Goal: Information Seeking & Learning: Understand process/instructions

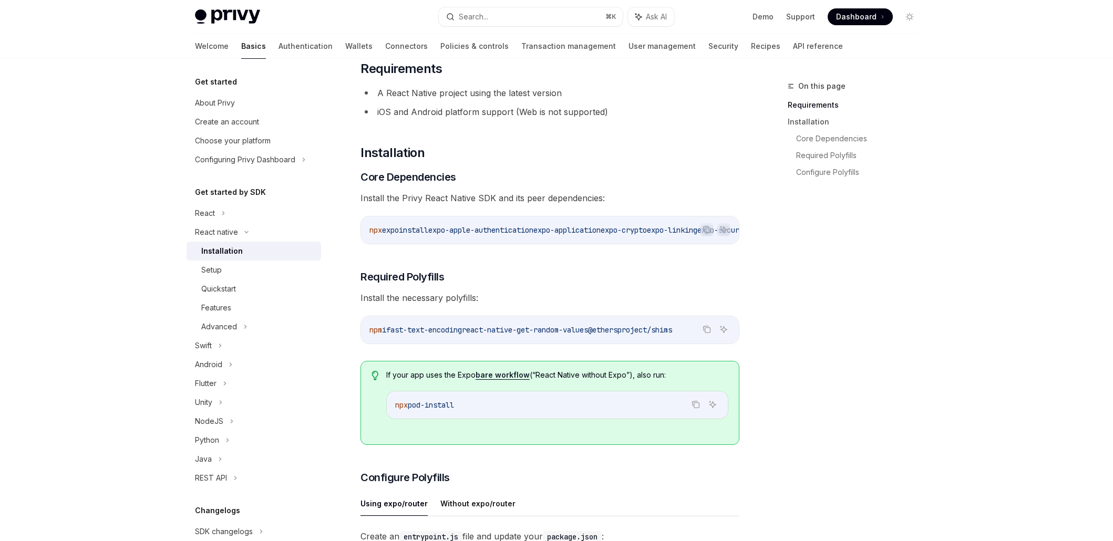
scroll to position [0, 583]
click at [624, 268] on div "​ Requirements A React Native project using the latest version iOS and Android …" at bounding box center [549, 515] width 379 height 910
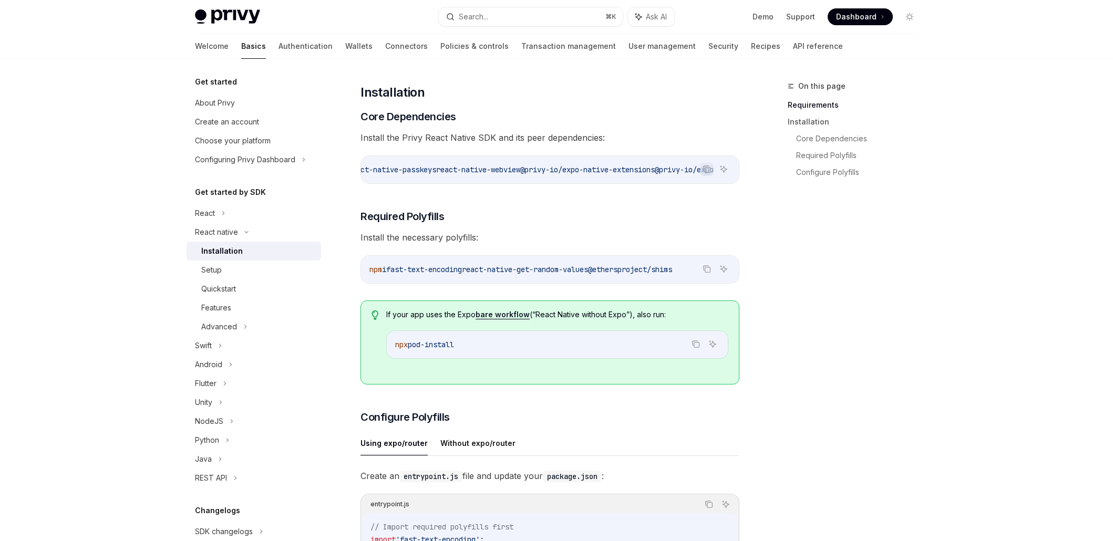
scroll to position [133, 0]
click at [468, 170] on span "react-native-webview" at bounding box center [478, 168] width 84 height 9
click at [468, 169] on span "react-native-webview" at bounding box center [478, 168] width 84 height 9
copy div "npx expo install expo-apple-authentication expo-application expo-crypto expo-li…"
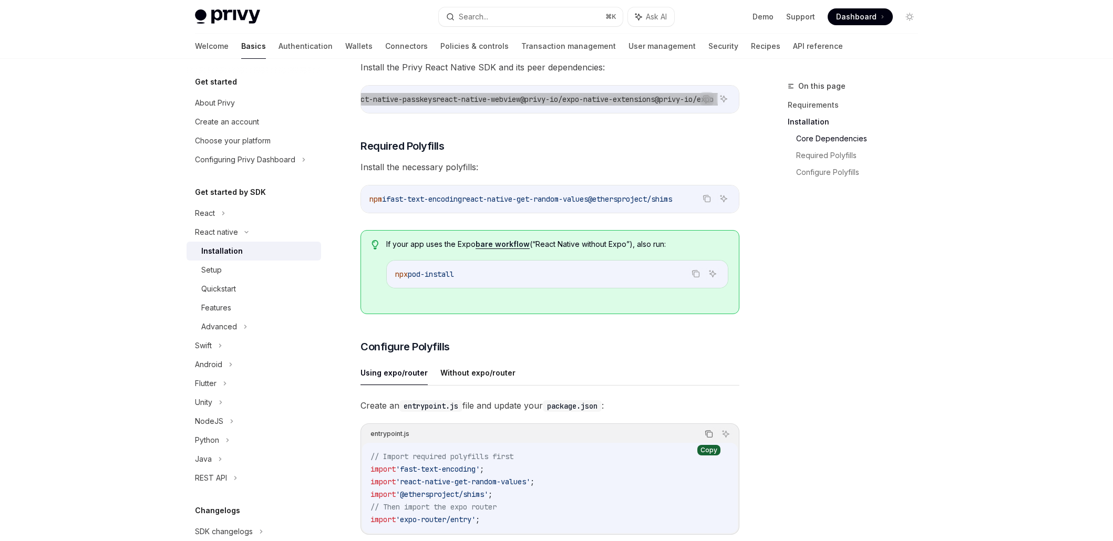
scroll to position [203, 0]
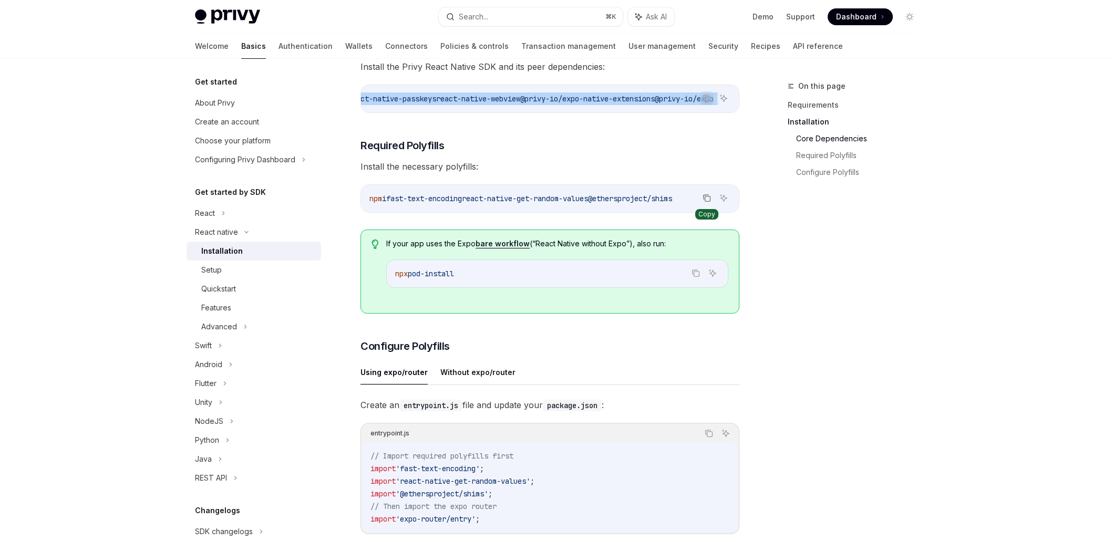
click at [707, 202] on icon "Copy the contents from the code block" at bounding box center [706, 198] width 8 height 8
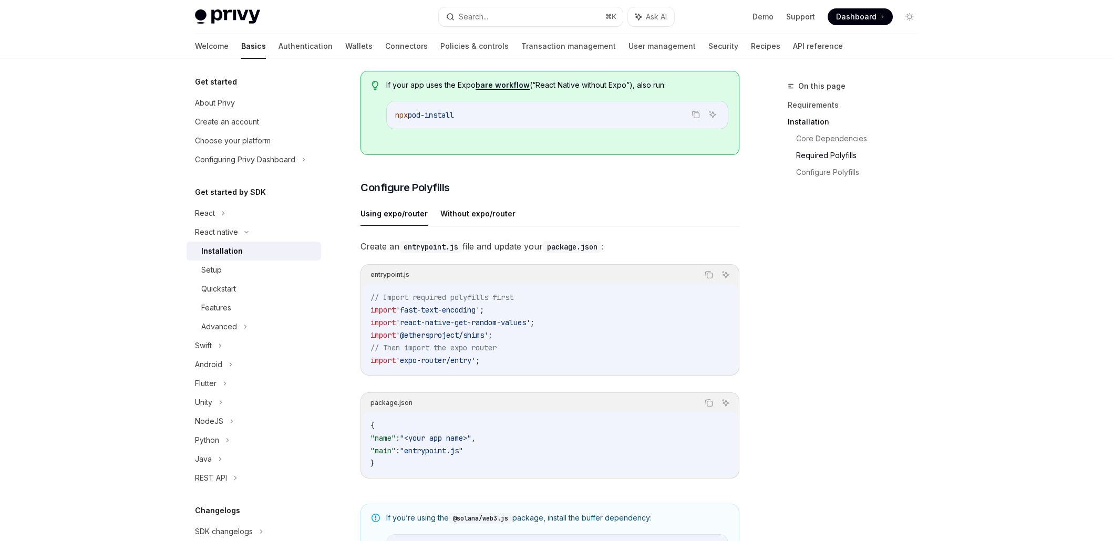
scroll to position [365, 0]
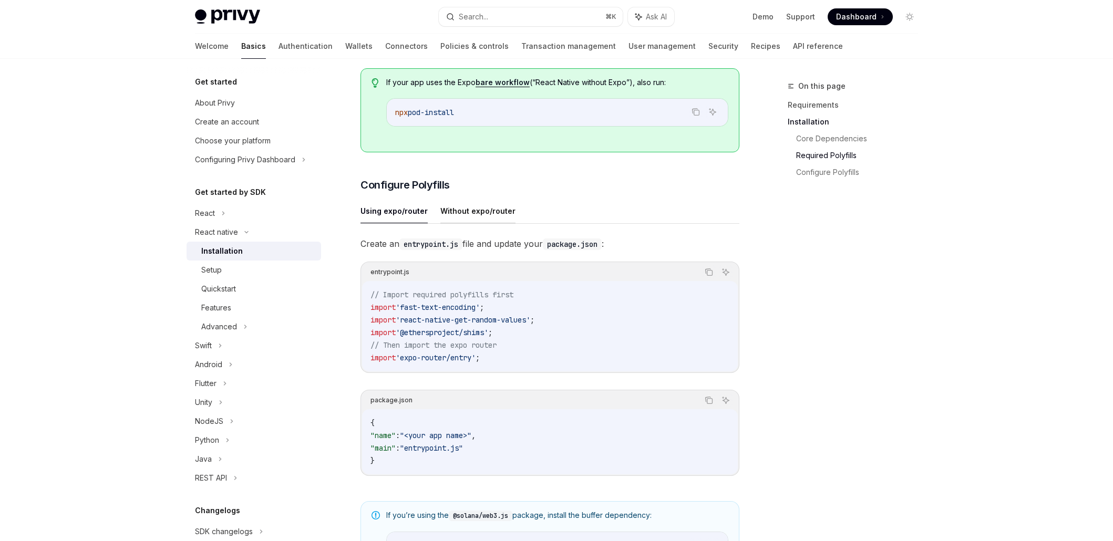
click at [469, 223] on button "Without expo/router" at bounding box center [477, 211] width 75 height 25
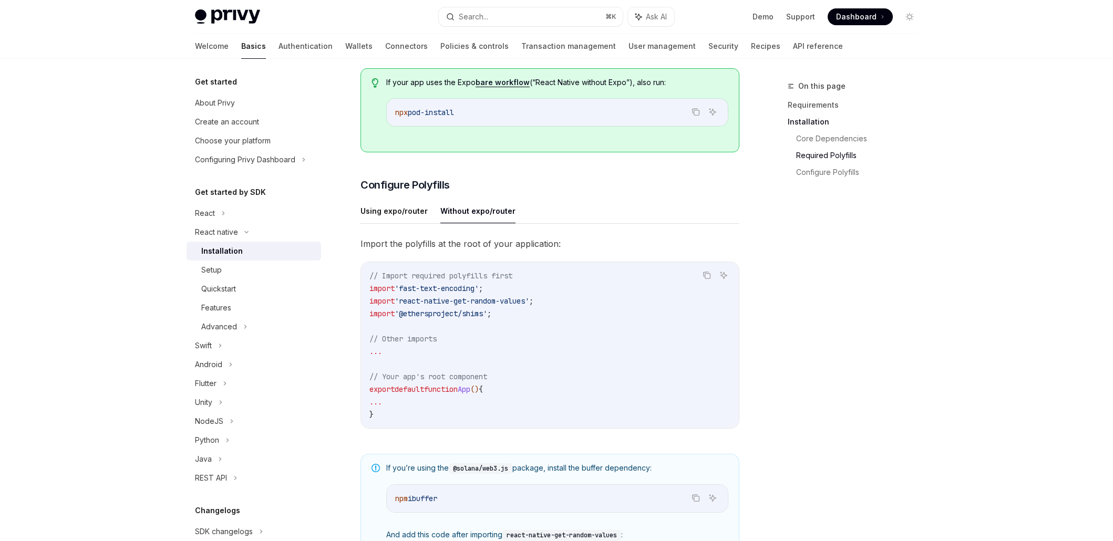
click at [471, 213] on button "Without expo/router" at bounding box center [477, 211] width 75 height 25
click at [440, 214] on button "Without expo/router" at bounding box center [477, 211] width 75 height 25
click at [414, 214] on button "Using expo/router" at bounding box center [393, 211] width 67 height 25
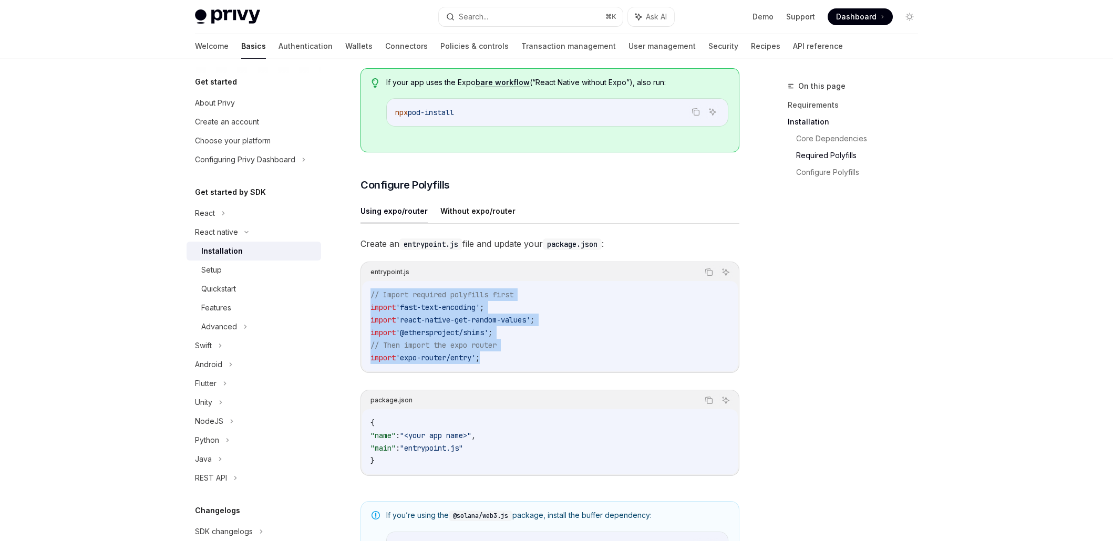
drag, startPoint x: 517, startPoint y: 368, endPoint x: 358, endPoint y: 296, distance: 174.0
click at [358, 296] on div "React native Installation OpenAI Open in ChatGPT OpenAI Open in ChatGPT ​ Requi…" at bounding box center [451, 274] width 580 height 1118
copy code "// Import required polyfills first import 'fast-text-encoding' ; import 'react-…"
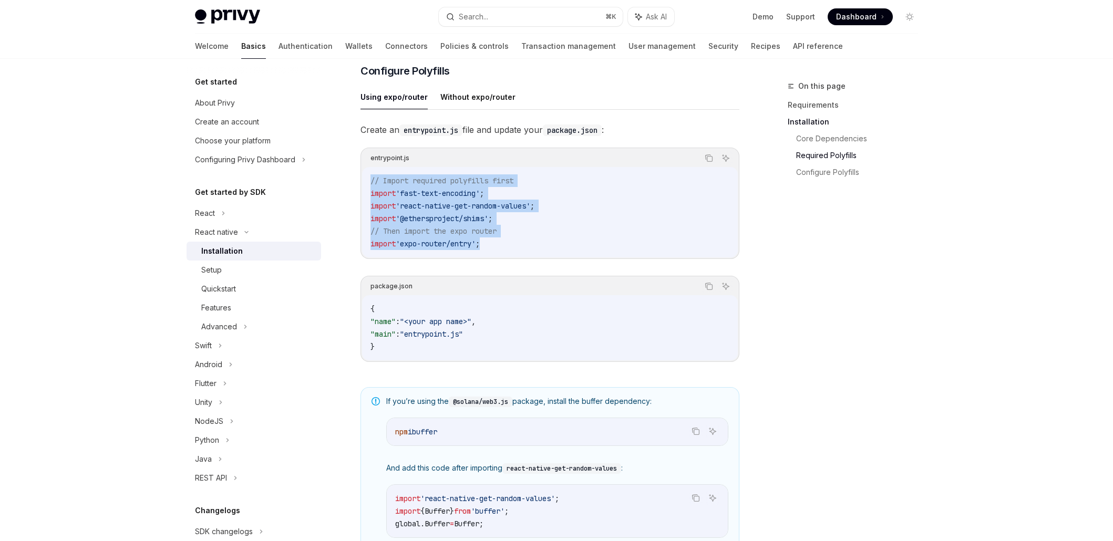
scroll to position [491, 0]
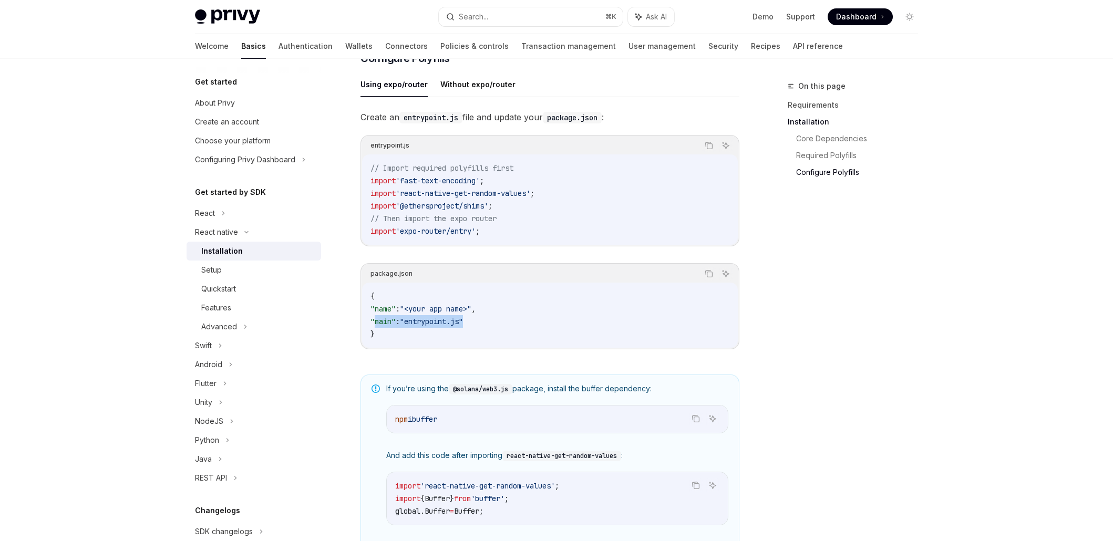
drag, startPoint x: 375, startPoint y: 323, endPoint x: 589, endPoint y: 321, distance: 214.3
click at [591, 321] on code "{ "name" : "<your app name>" , "main" : "entrypoint.js" }" at bounding box center [549, 315] width 359 height 50
copy span ""main" : "entrypoint.js""
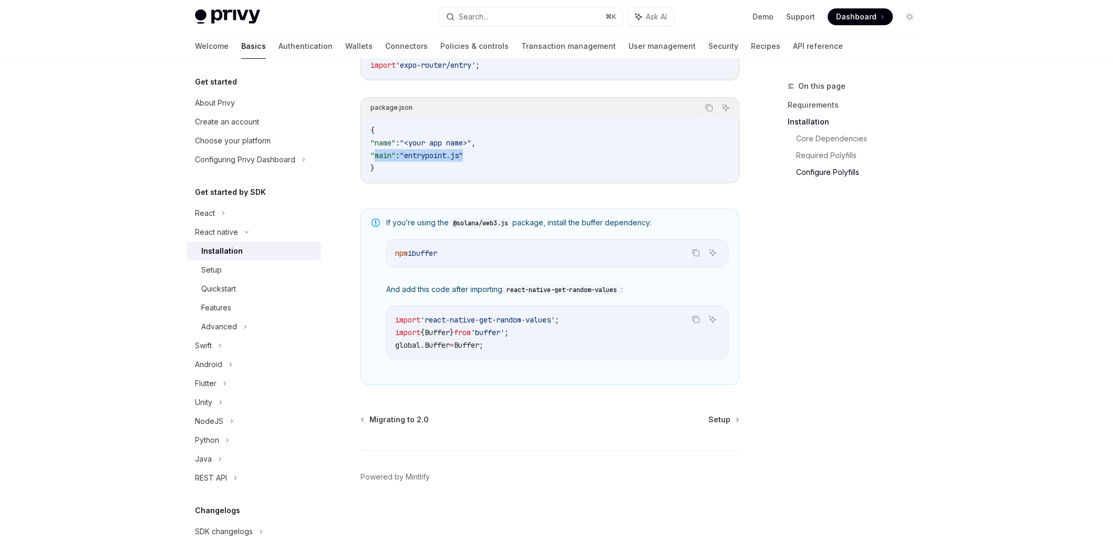
scroll to position [660, 0]
click at [232, 261] on link "Setup" at bounding box center [253, 270] width 134 height 19
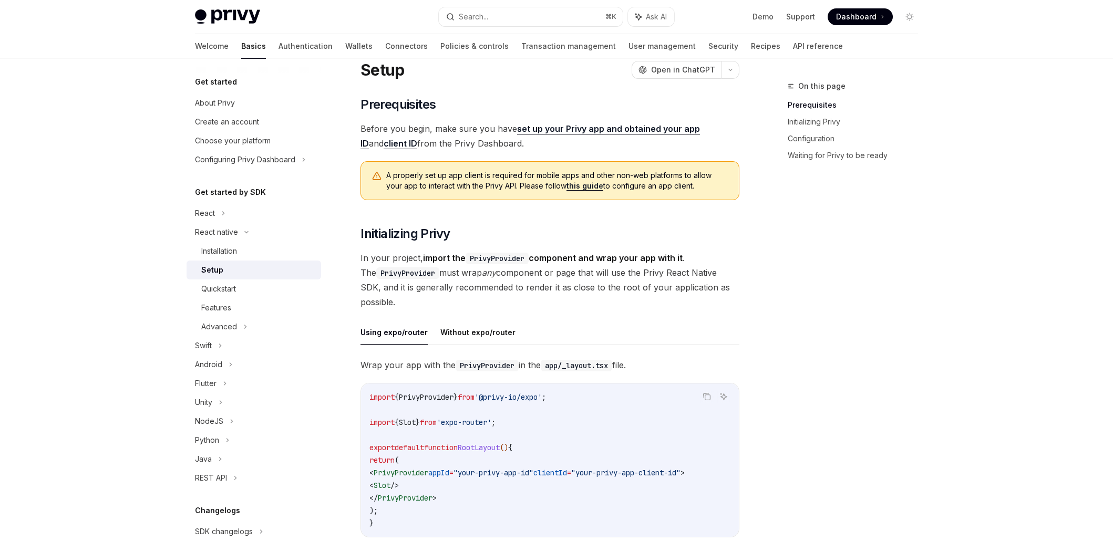
scroll to position [31, 0]
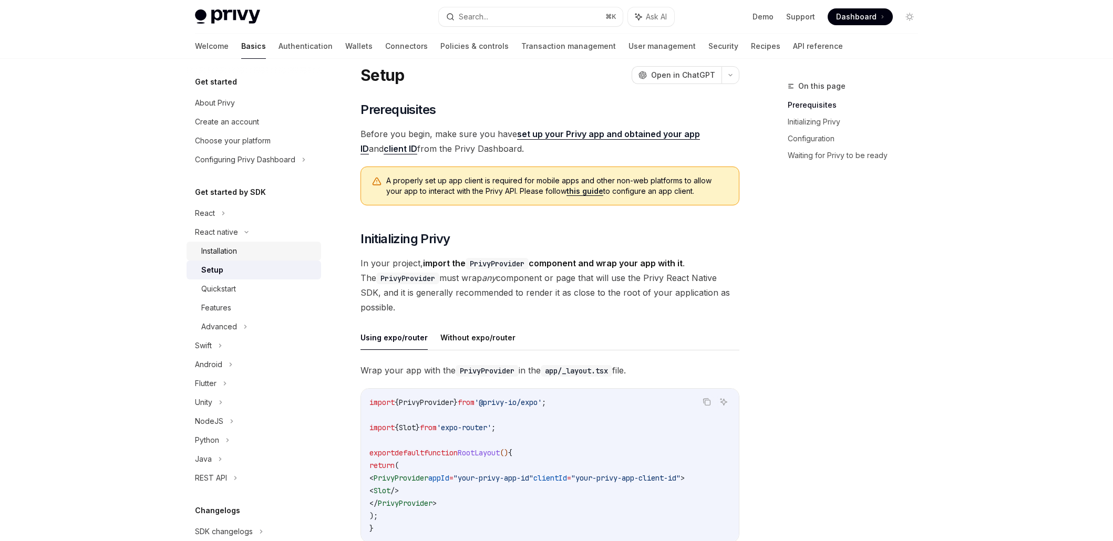
click at [252, 248] on div "Installation" at bounding box center [257, 251] width 113 height 13
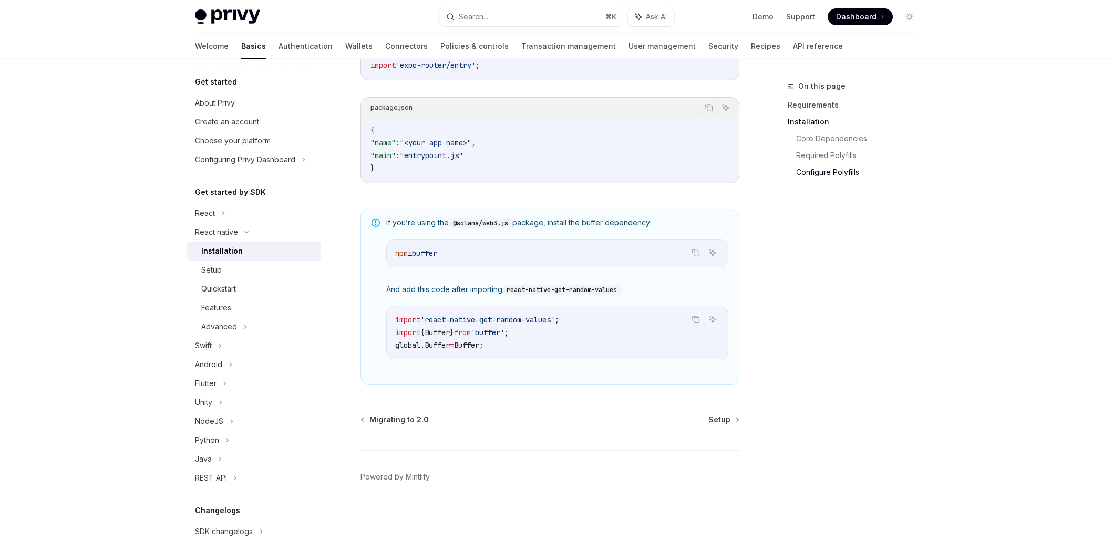
scroll to position [637, 0]
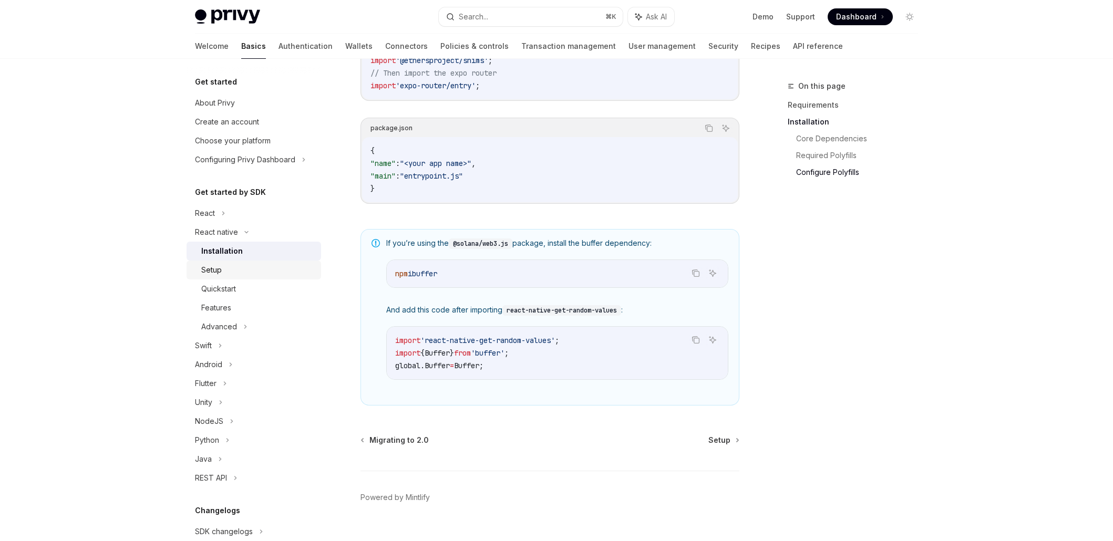
click at [242, 273] on div "Setup" at bounding box center [257, 270] width 113 height 13
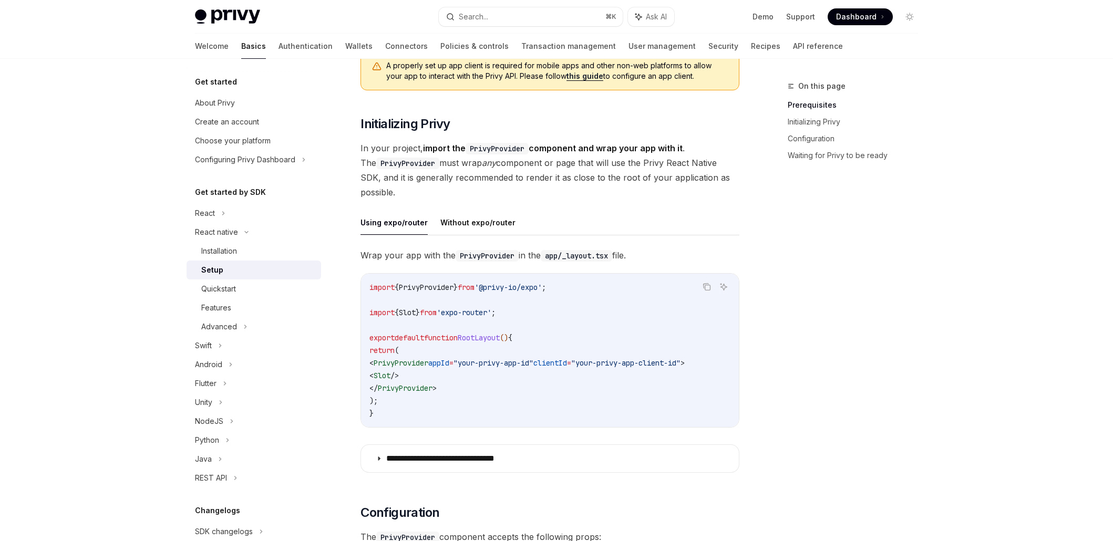
scroll to position [171, 0]
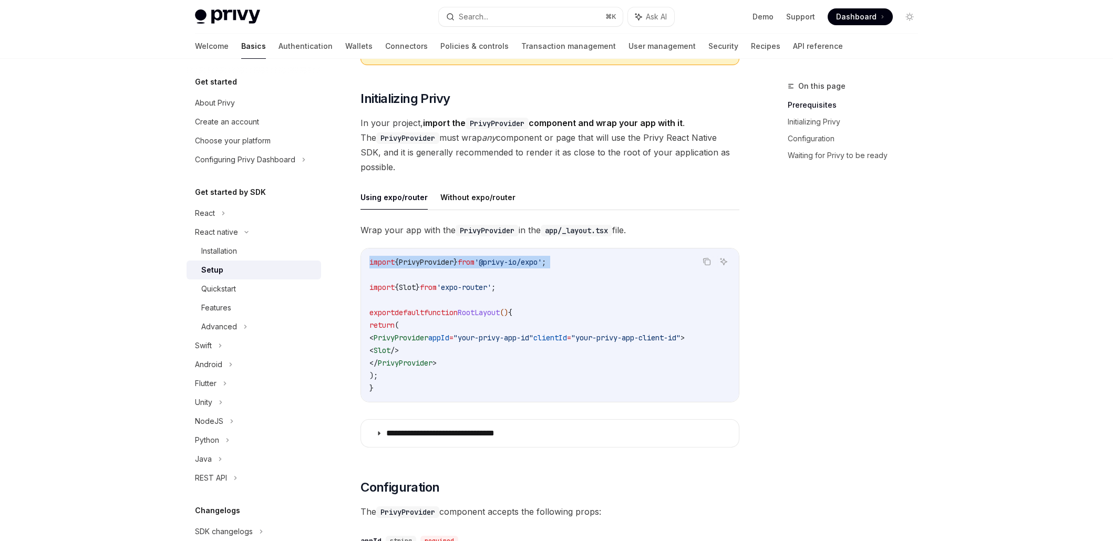
drag, startPoint x: 569, startPoint y: 271, endPoint x: 358, endPoint y: 265, distance: 210.7
copy code "import { PrivyProvider } from '@privy-io/expo' ;"
click at [471, 260] on span "from" at bounding box center [466, 261] width 17 height 9
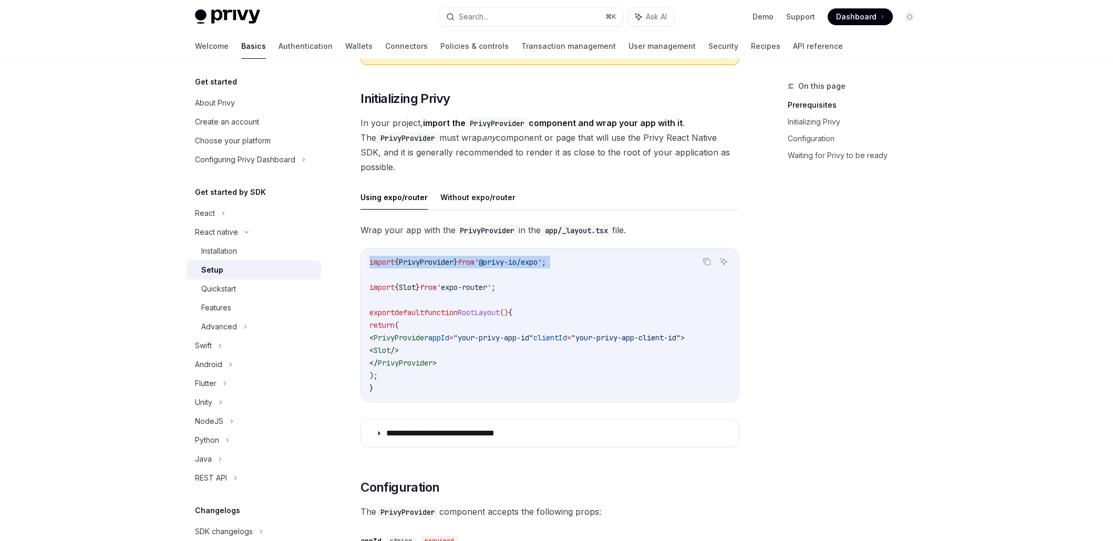
drag, startPoint x: 582, startPoint y: 269, endPoint x: 354, endPoint y: 264, distance: 228.0
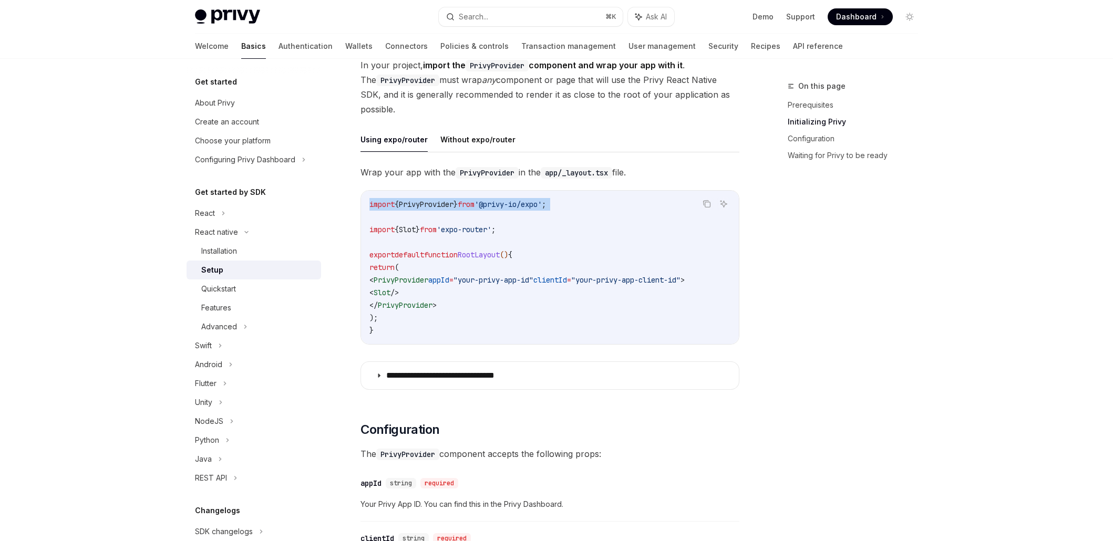
scroll to position [232, 0]
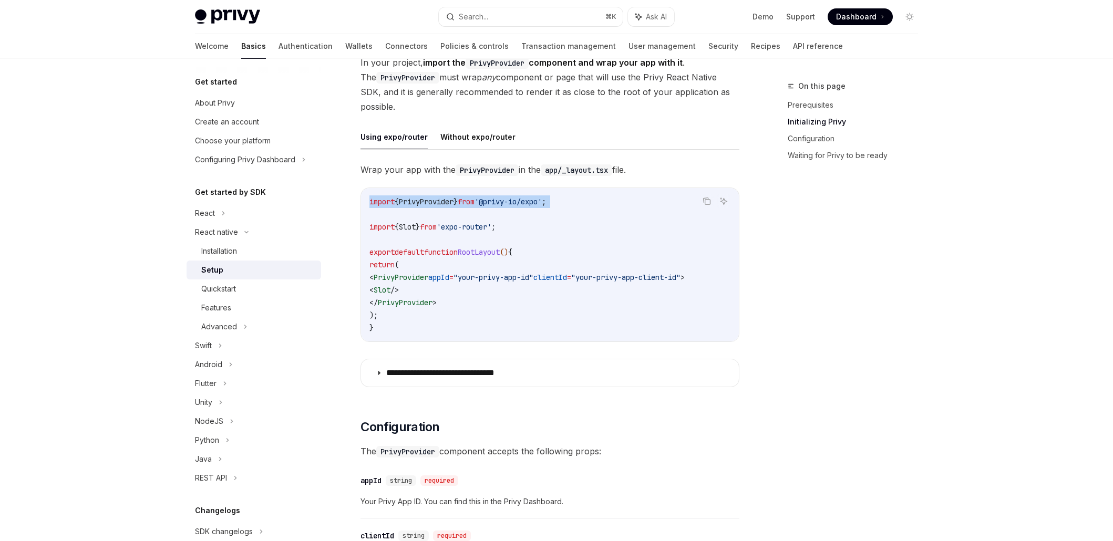
copy code "import { PrivyProvider } from '@privy-io/expo' ;"
click at [525, 236] on code "import { PrivyProvider } from '@privy-io/expo' ; import { Slot } from 'expo-rou…" at bounding box center [549, 264] width 361 height 139
drag, startPoint x: 531, startPoint y: 230, endPoint x: 349, endPoint y: 230, distance: 181.2
click at [348, 230] on div "React native Setup OpenAI Open in ChatGPT OpenAI Open in ChatGPT ​ Prerequisite…" at bounding box center [451, 533] width 580 height 1371
copy span "import { Slot } from 'expo-router' ;"
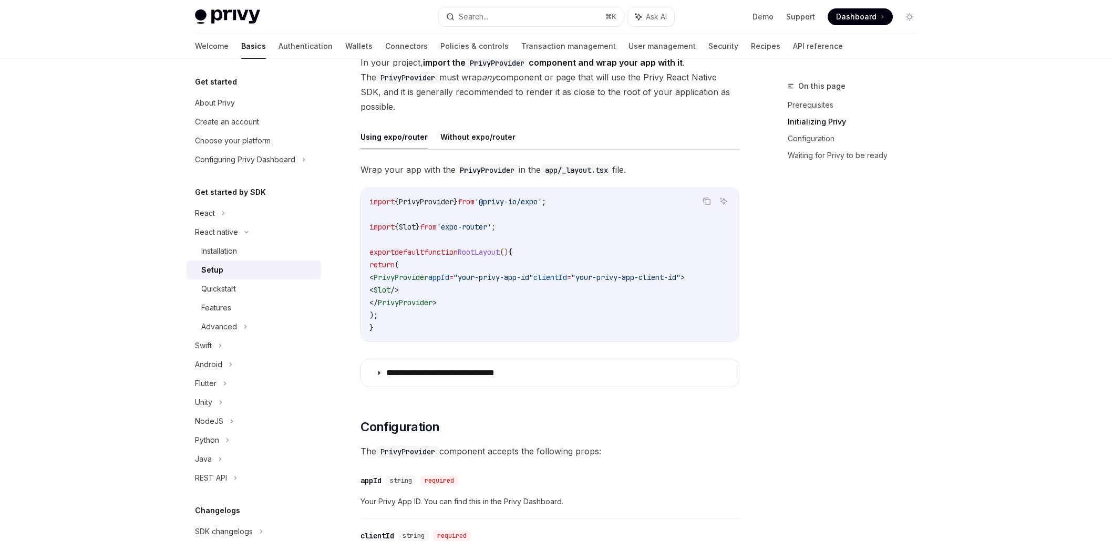
click at [445, 209] on code "import { PrivyProvider } from '@privy-io/expo' ; import { Slot } from 'expo-rou…" at bounding box center [549, 264] width 361 height 139
drag, startPoint x: 570, startPoint y: 205, endPoint x: 362, endPoint y: 195, distance: 208.8
click at [362, 195] on div "import { PrivyProvider } from '@privy-io/expo' ; import { Slot } from 'expo-rou…" at bounding box center [550, 264] width 378 height 153
copy span "import { PrivyProvider } from '@privy-io/expo' ;"
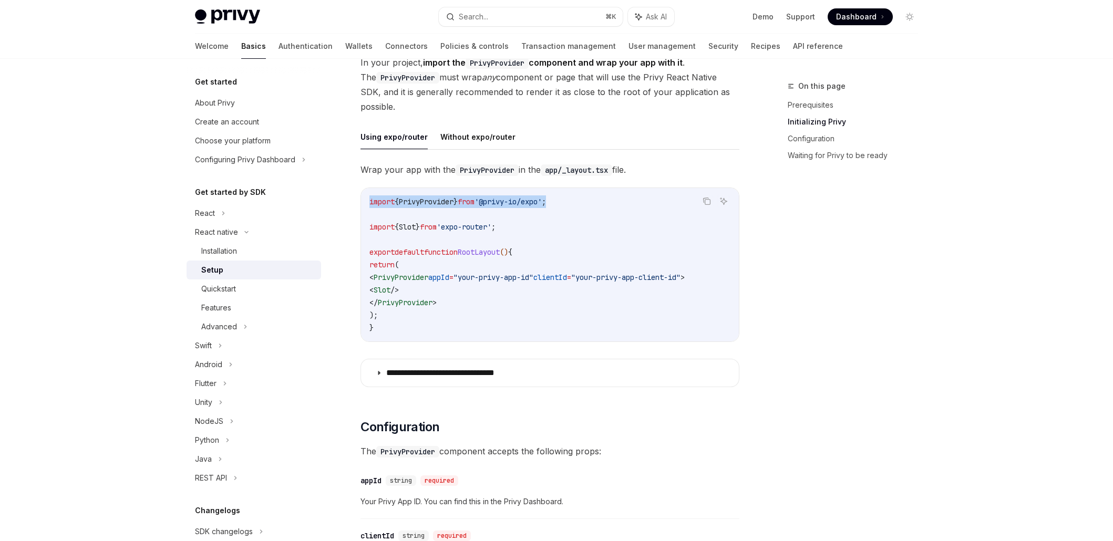
drag, startPoint x: 388, startPoint y: 278, endPoint x: 718, endPoint y: 278, distance: 329.9
click at [718, 278] on code "import { PrivyProvider } from '@privy-io/expo' ; import { Slot } from 'expo-rou…" at bounding box center [549, 264] width 361 height 139
copy span "< PrivyProvider appId = "your-privy-app-id" clientId = "your-privy-app-client-i…"
click at [224, 248] on div "Installation" at bounding box center [219, 251] width 36 height 13
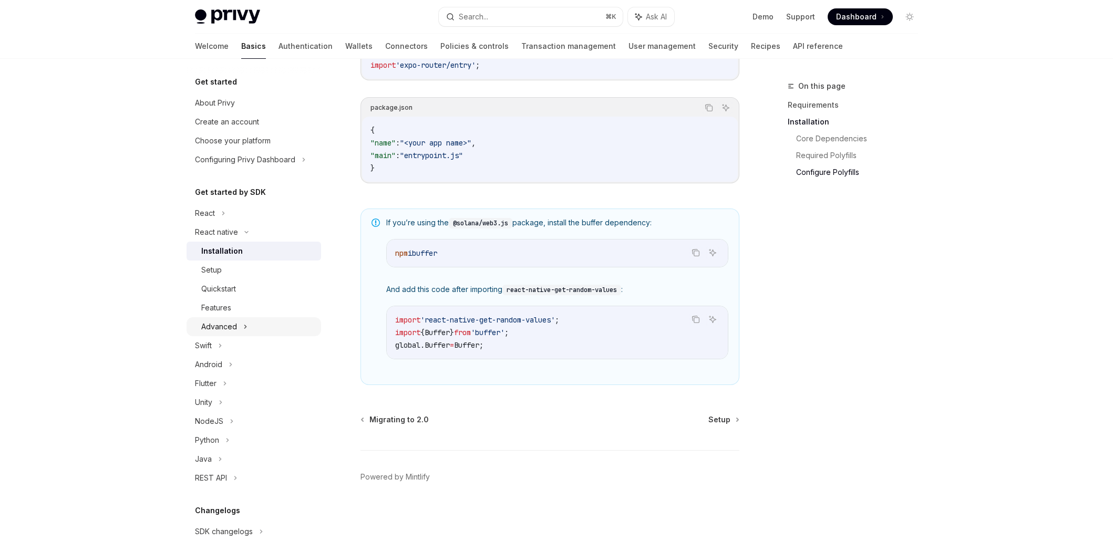
click at [232, 325] on div "Advanced" at bounding box center [219, 326] width 36 height 13
type textarea "*"
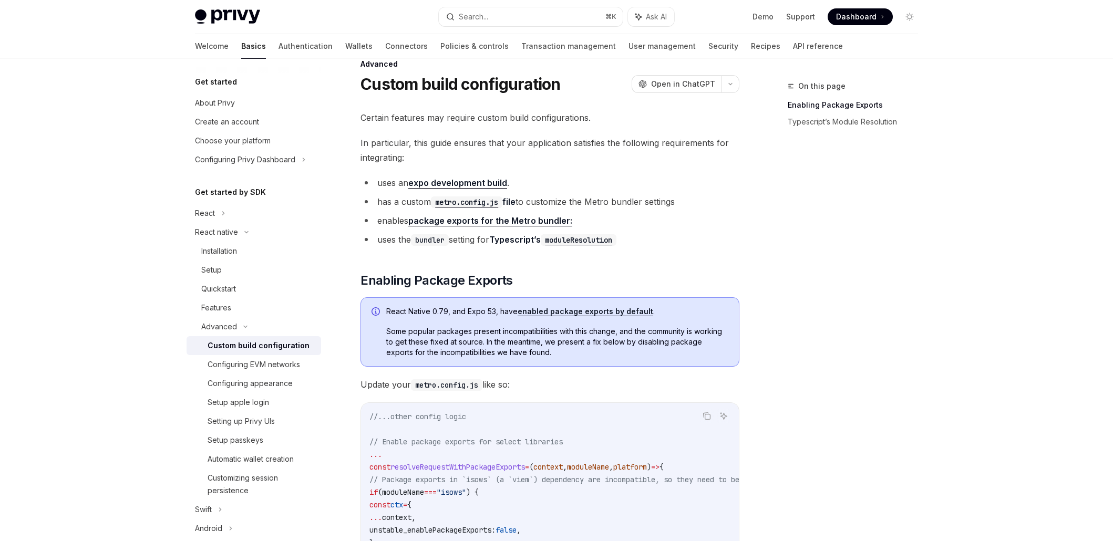
scroll to position [22, 0]
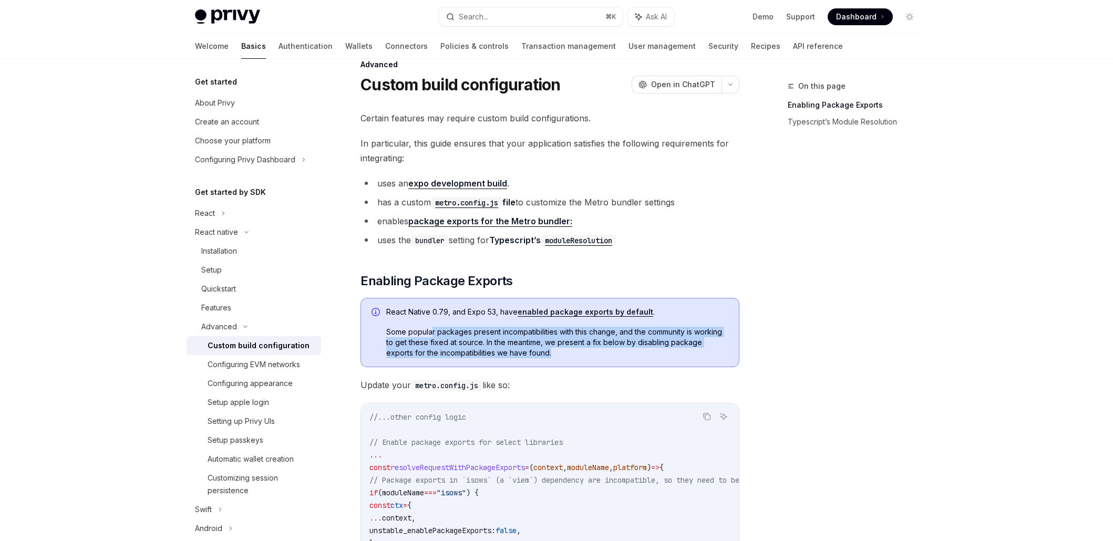
drag, startPoint x: 431, startPoint y: 334, endPoint x: 562, endPoint y: 349, distance: 132.3
click at [562, 349] on span "Some popular packages present incompatibilities with this change, and the commu…" at bounding box center [557, 343] width 342 height 32
drag, startPoint x: 615, startPoint y: 349, endPoint x: 377, endPoint y: 336, distance: 238.4
click at [377, 336] on div "React Native 0.79, and Expo 53, have enabled package exports by default . Some …" at bounding box center [549, 332] width 379 height 69
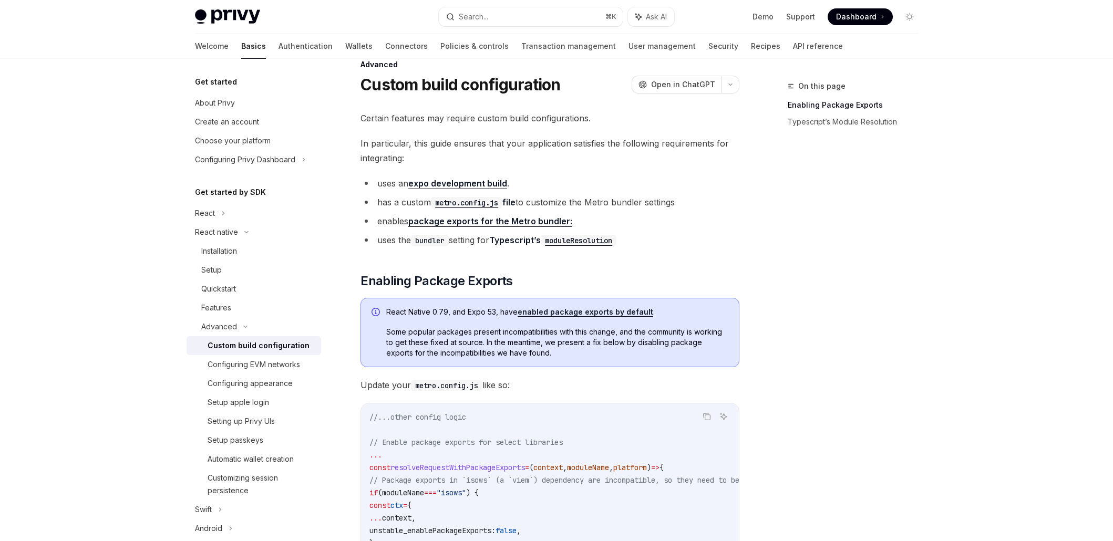
click at [377, 336] on div at bounding box center [375, 333] width 8 height 50
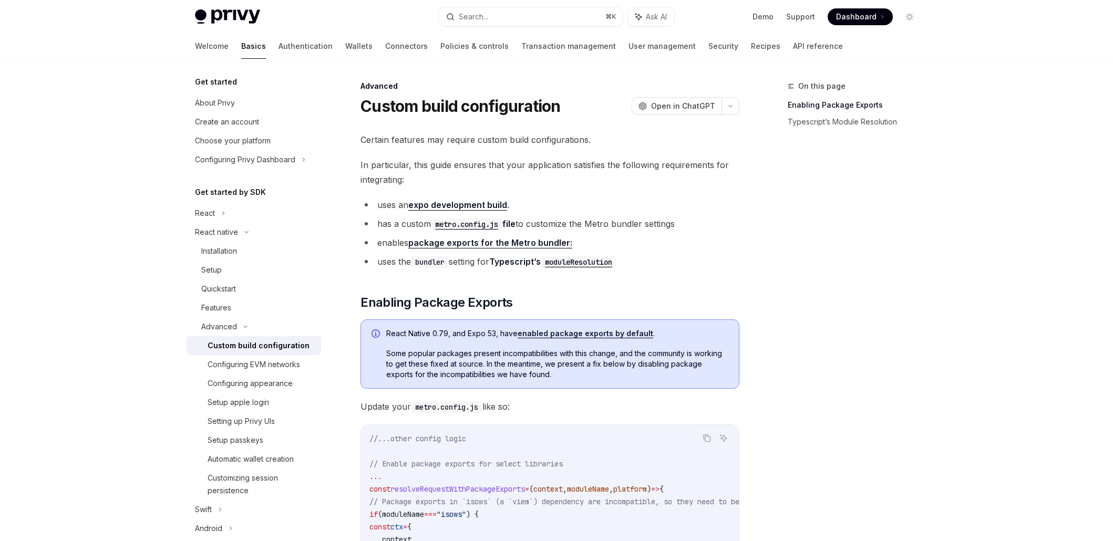
scroll to position [22, 0]
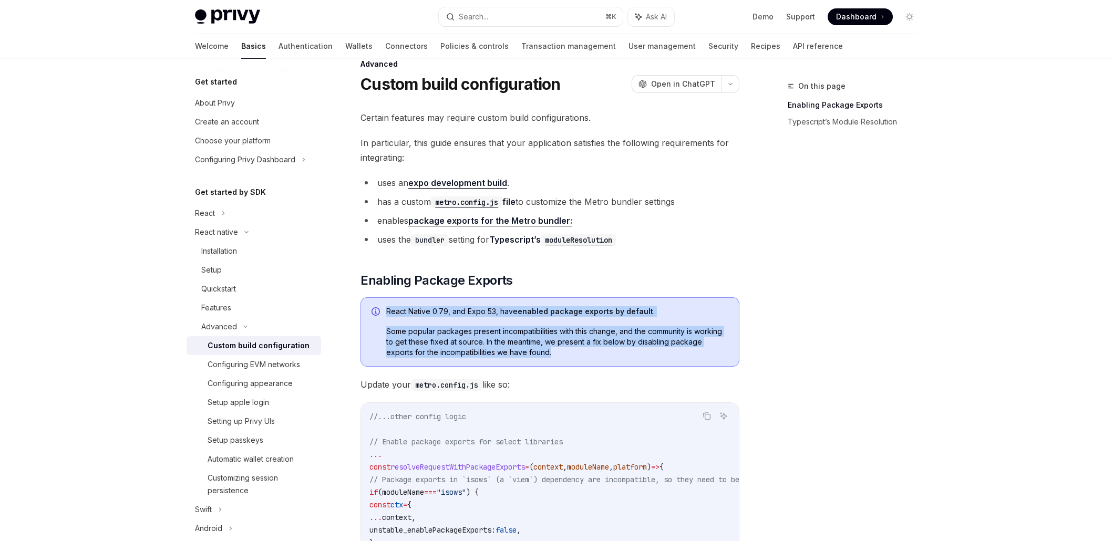
drag, startPoint x: 370, startPoint y: 323, endPoint x: 553, endPoint y: 355, distance: 185.2
click at [553, 355] on div "React Native 0.79, and Expo 53, have enabled package exports by default . Some …" at bounding box center [549, 331] width 379 height 69
click at [553, 355] on span "Some popular packages present incompatibilities with this change, and the commu…" at bounding box center [557, 342] width 342 height 32
drag, startPoint x: 597, startPoint y: 355, endPoint x: 401, endPoint y: 327, distance: 197.4
click at [402, 327] on span "Some popular packages present incompatibilities with this change, and the commu…" at bounding box center [557, 342] width 342 height 32
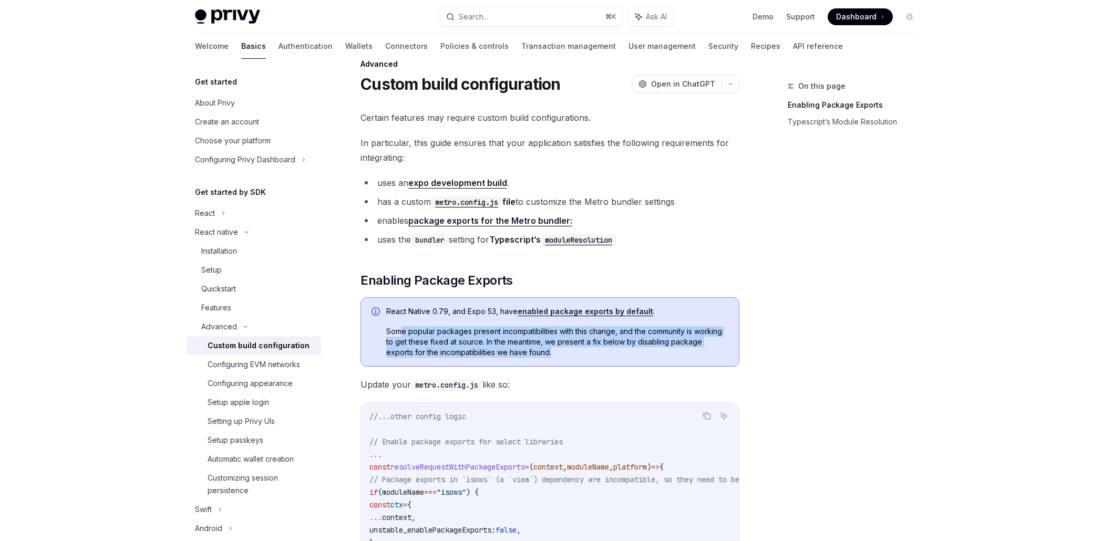
click at [401, 327] on span "Some popular packages present incompatibilities with this change, and the commu…" at bounding box center [557, 342] width 342 height 32
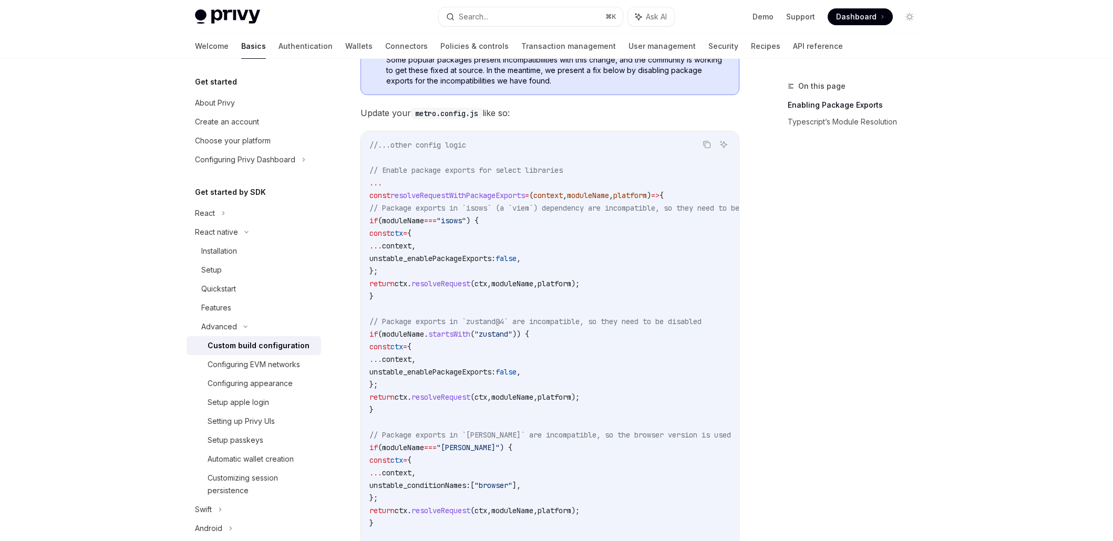
scroll to position [320, 0]
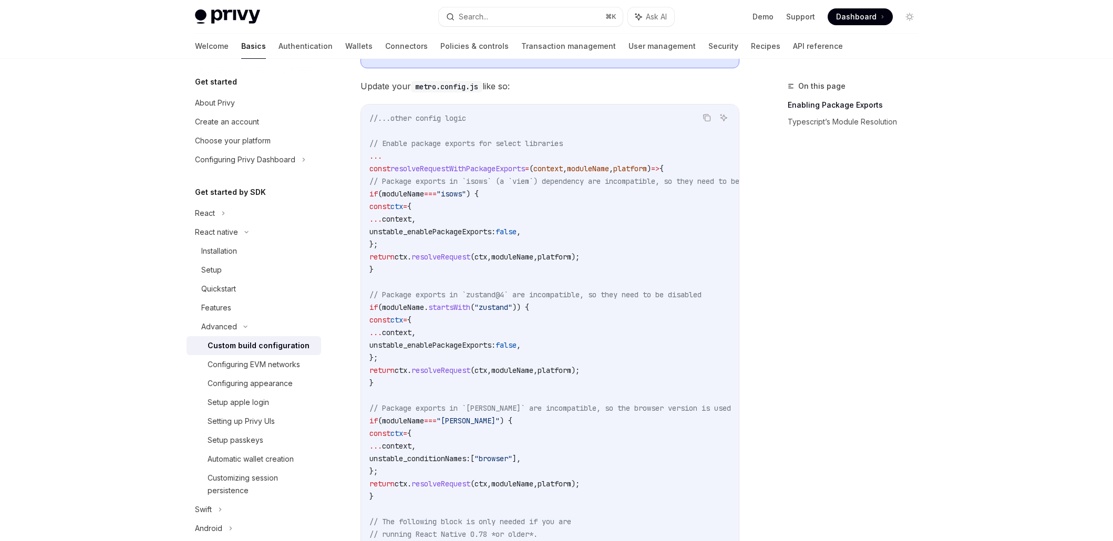
click at [575, 361] on code "//...other config logic // Enable package exports for select libraries ... cons…" at bounding box center [585, 421] width 433 height 618
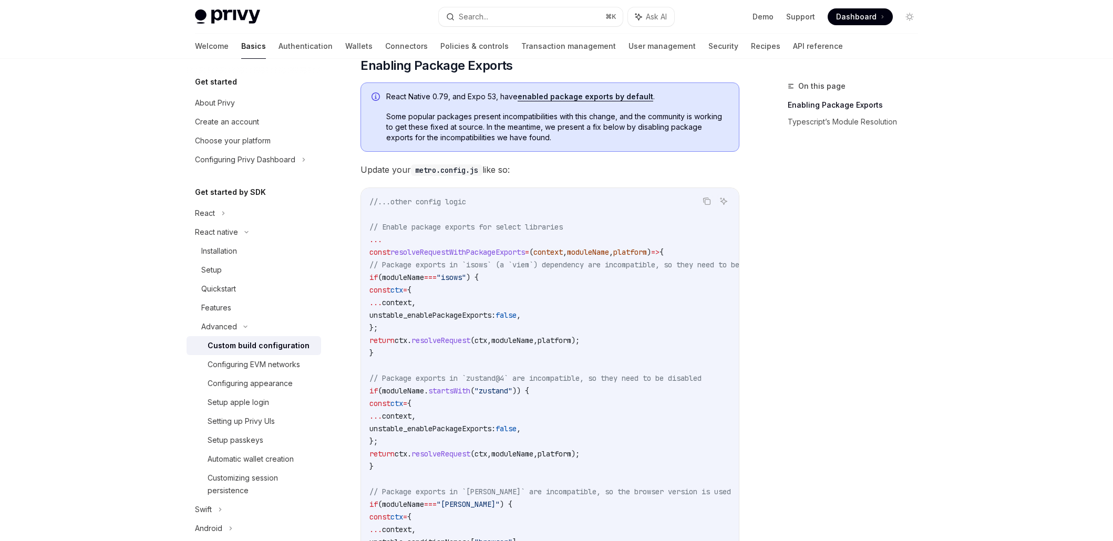
click at [816, 349] on div "On this page Enabling Package Exports Typescript’s Module Resolution" at bounding box center [846, 310] width 160 height 461
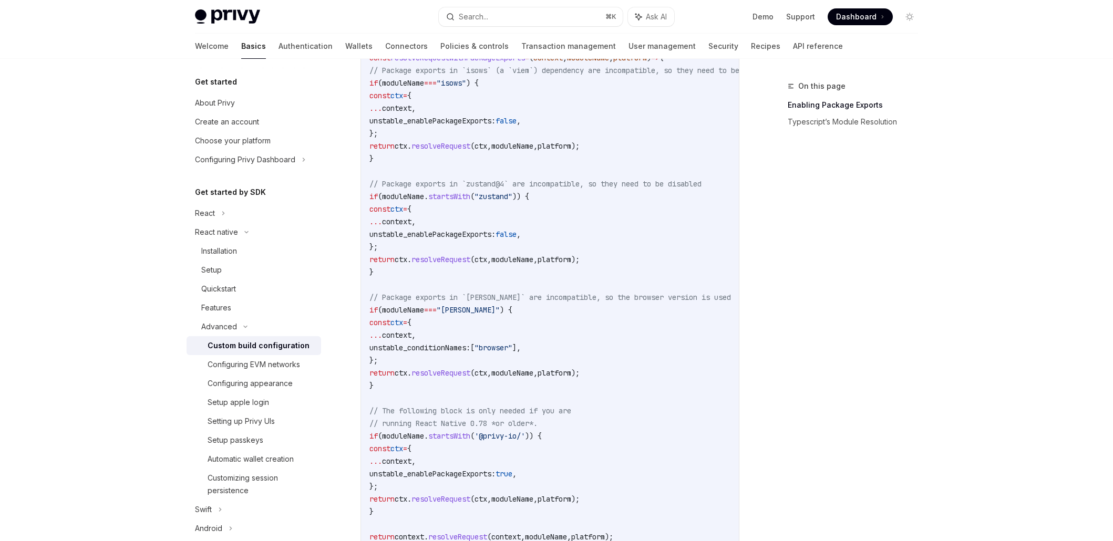
scroll to position [433, 0]
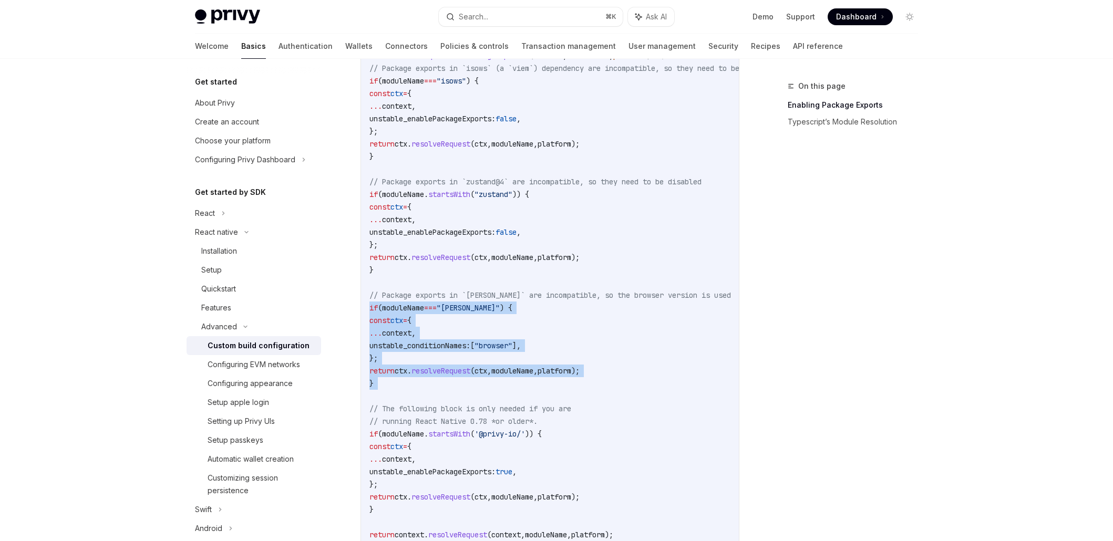
drag, startPoint x: 391, startPoint y: 391, endPoint x: 369, endPoint y: 310, distance: 84.2
click at [369, 310] on code "//...other config logic // Enable package exports for select libraries ... cons…" at bounding box center [585, 308] width 433 height 618
copy code "if ( moduleName === "[PERSON_NAME]" ) { const ctx = { ... context , unstable_co…"
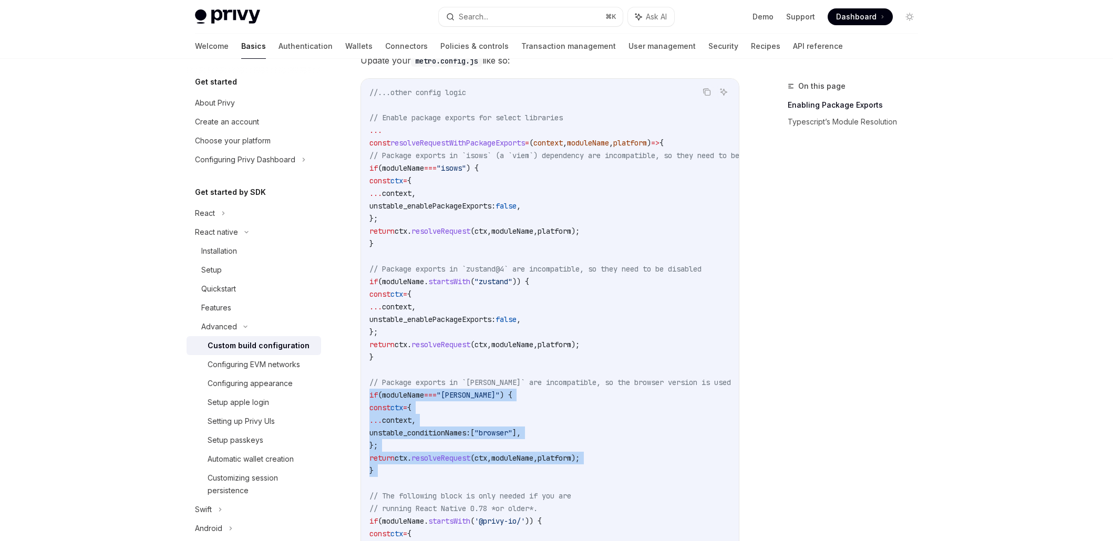
scroll to position [347, 0]
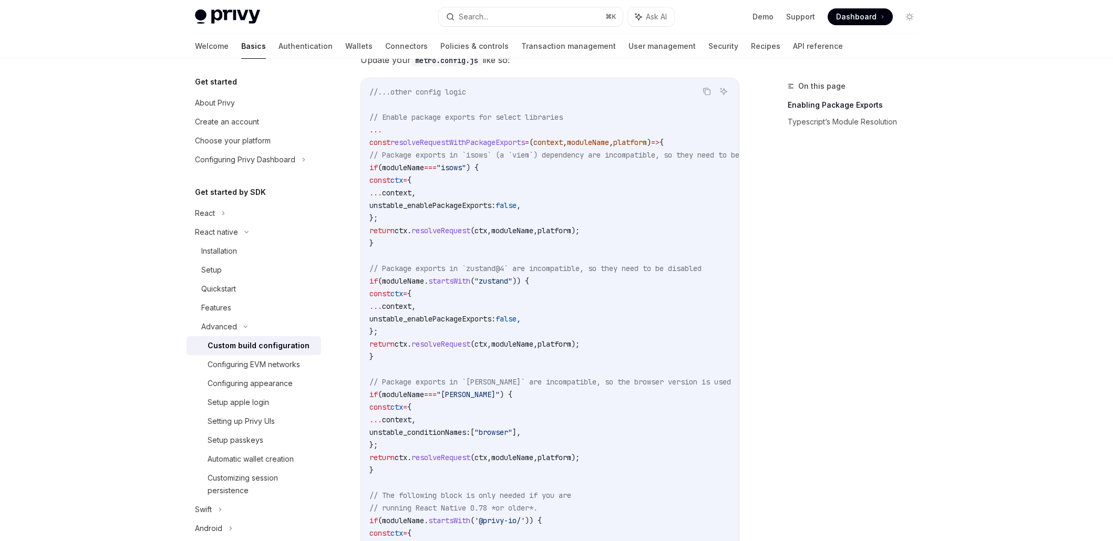
click at [446, 147] on code "//...other config logic // Enable package exports for select libraries ... cons…" at bounding box center [585, 395] width 433 height 618
click at [446, 140] on span "resolveRequestWithPackageExports" at bounding box center [457, 142] width 134 height 9
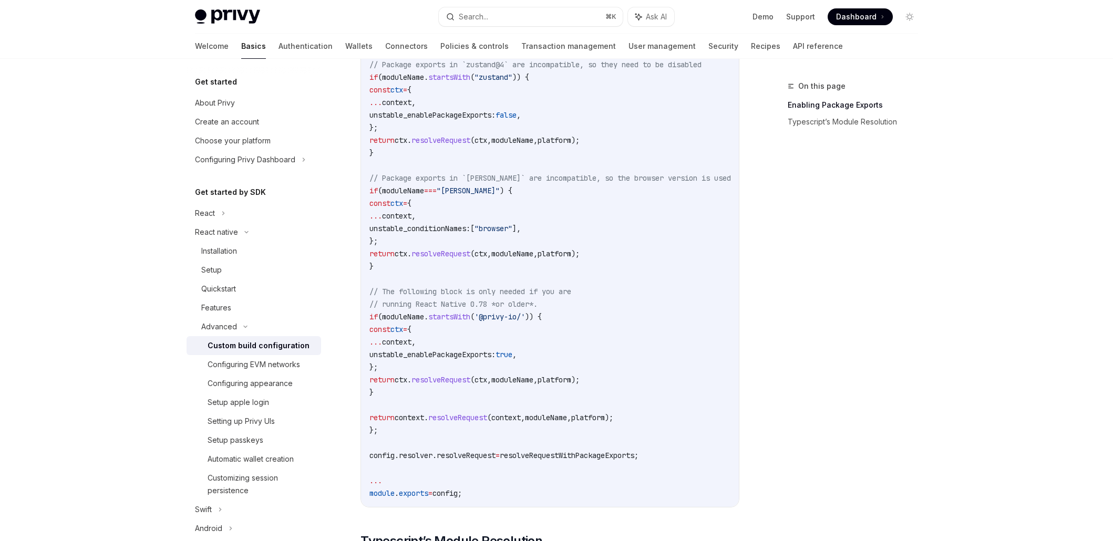
scroll to position [580, 0]
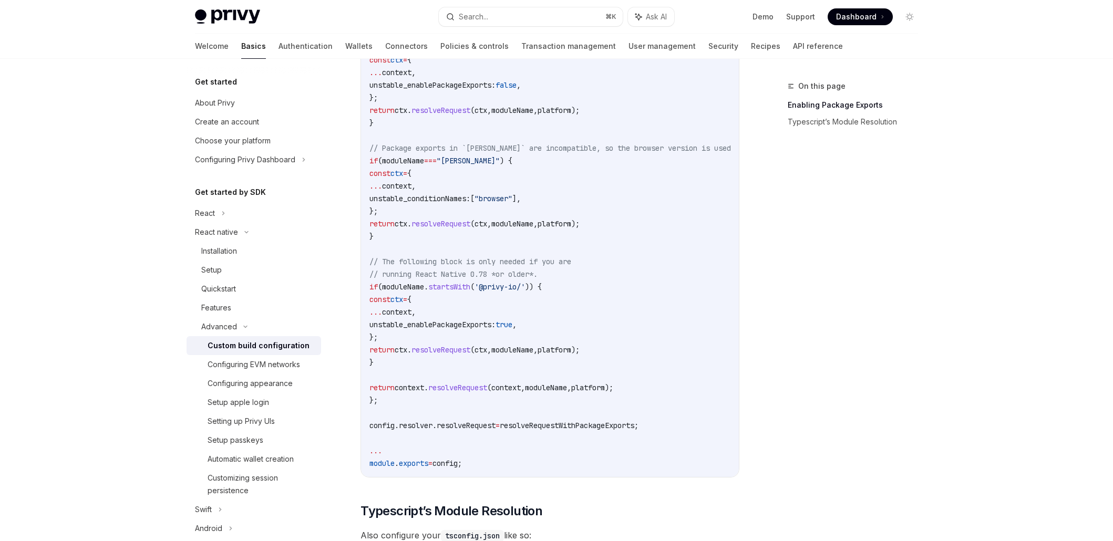
click at [389, 410] on code "//...other config logic // Enable package exports for select libraries ... cons…" at bounding box center [585, 161] width 433 height 618
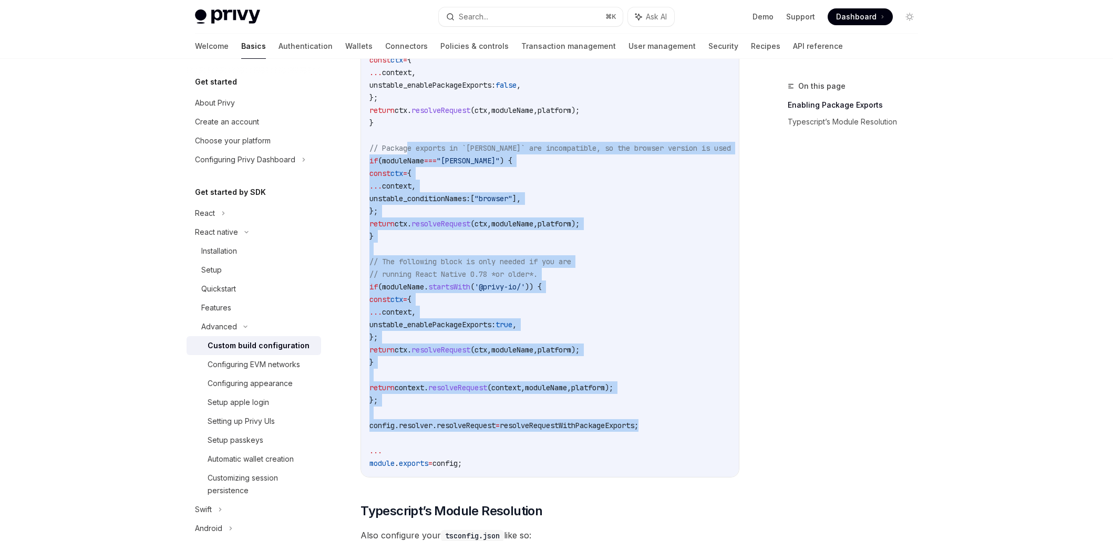
drag, startPoint x: 676, startPoint y: 428, endPoint x: 411, endPoint y: 148, distance: 385.7
click at [411, 148] on code "//...other config logic // Enable package exports for select libraries ... cons…" at bounding box center [585, 161] width 433 height 618
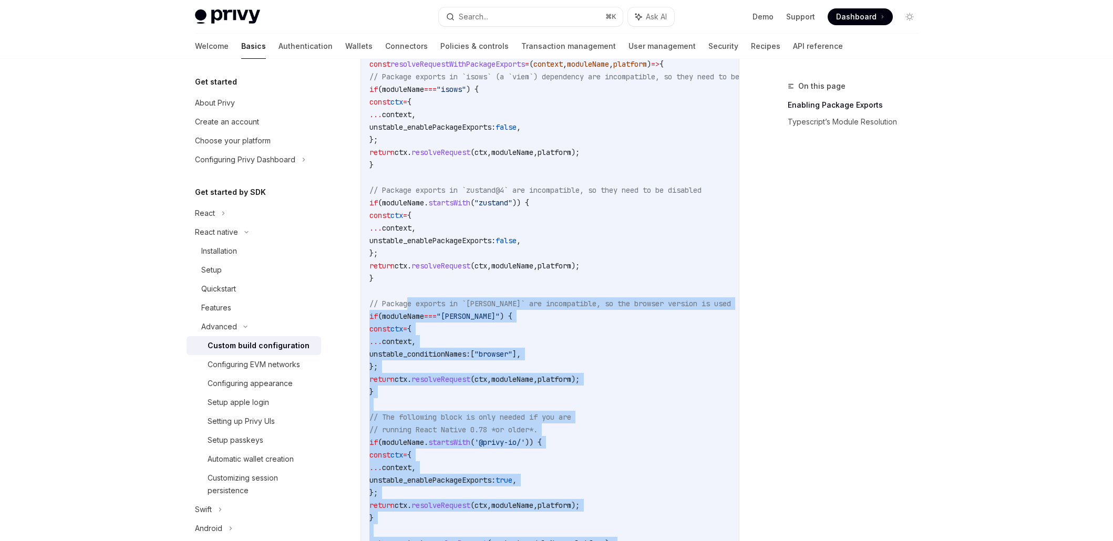
scroll to position [22, 0]
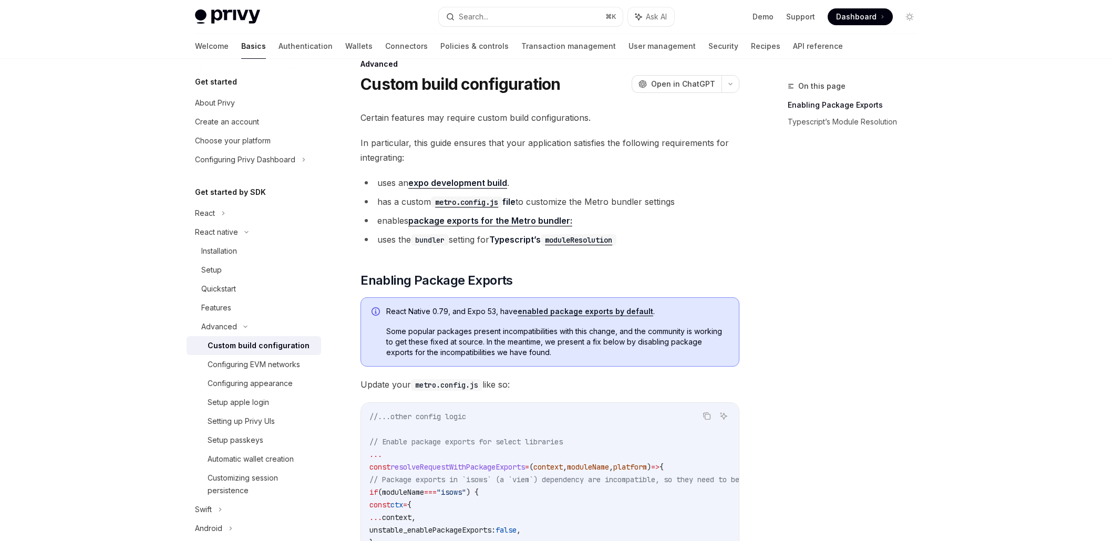
click at [822, 141] on div "On this page Enabling Package Exports Typescript’s Module Resolution" at bounding box center [846, 310] width 160 height 461
